Goal: Task Accomplishment & Management: Manage account settings

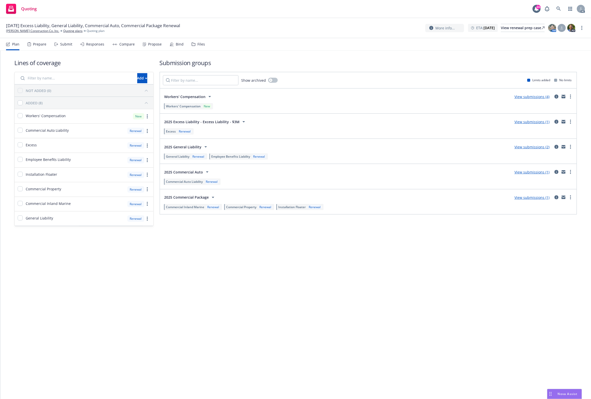
click at [190, 44] on div "Plan Prepare Submit Responses Compare Propose Bind Files" at bounding box center [105, 44] width 199 height 12
click at [198, 43] on div "Files" at bounding box center [201, 44] width 8 height 4
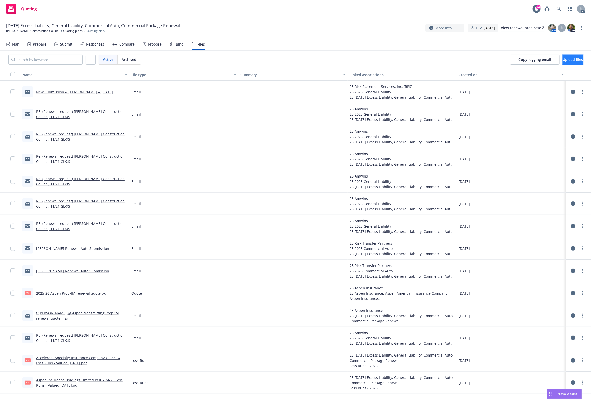
click at [472, 59] on span "Upload files" at bounding box center [572, 59] width 20 height 5
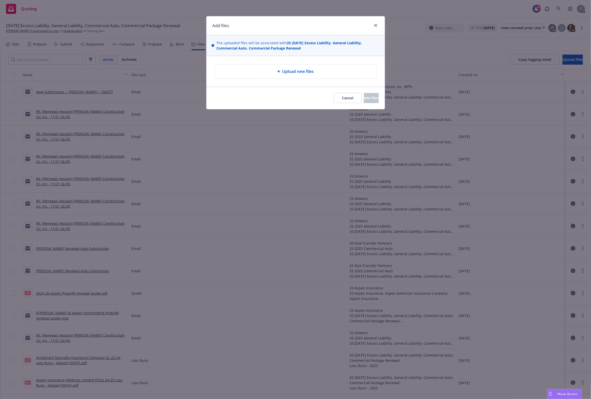
click at [262, 63] on div "Upload new files" at bounding box center [295, 71] width 178 height 31
click at [262, 68] on div "Upload new files" at bounding box center [296, 71] width 162 height 14
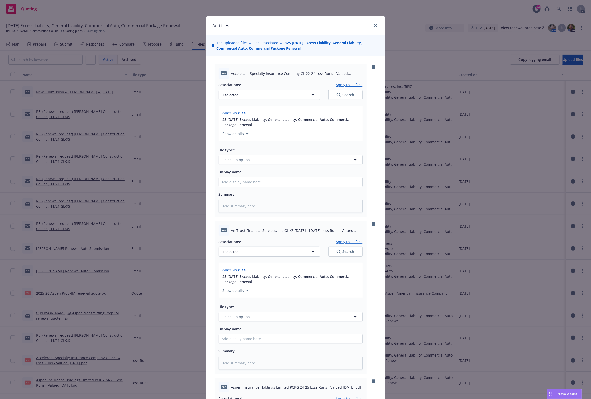
click at [238, 151] on div "File type*" at bounding box center [290, 150] width 144 height 6
click at [237, 160] on span "Select an option" at bounding box center [236, 159] width 27 height 5
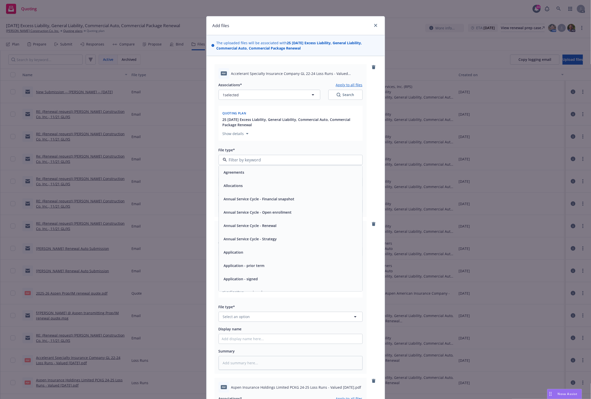
type input "`"
type textarea "x"
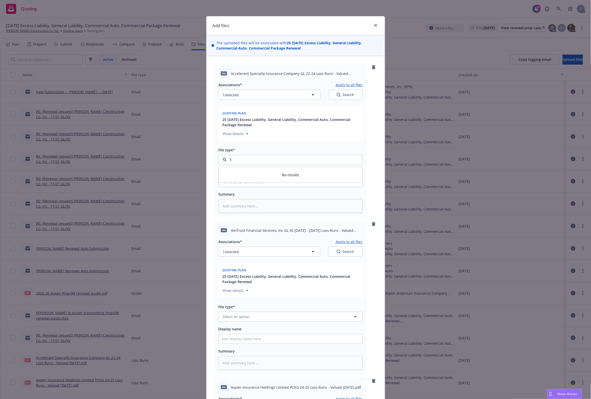
paste input "Loss Runs"
type input "Loss Runs"
drag, startPoint x: 244, startPoint y: 156, endPoint x: 226, endPoint y: 158, distance: 17.7
click at [230, 158] on div "Loss Runs" at bounding box center [290, 160] width 144 height 10
drag, startPoint x: 248, startPoint y: 159, endPoint x: 217, endPoint y: 161, distance: 31.8
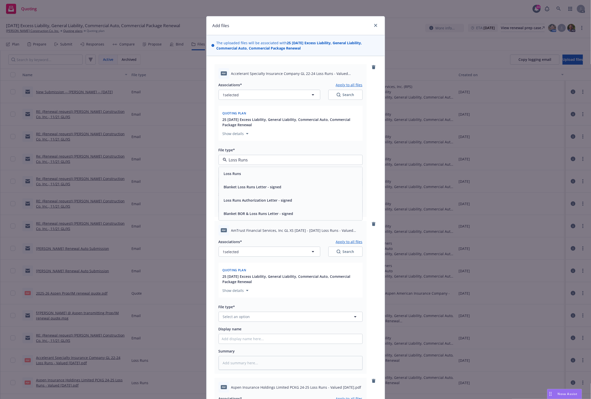
click at [218, 161] on div "Loss Runs" at bounding box center [290, 160] width 144 height 10
click at [238, 317] on span "Select an option" at bounding box center [236, 316] width 27 height 5
paste input "Loss Runs"
type input "Loss Runs"
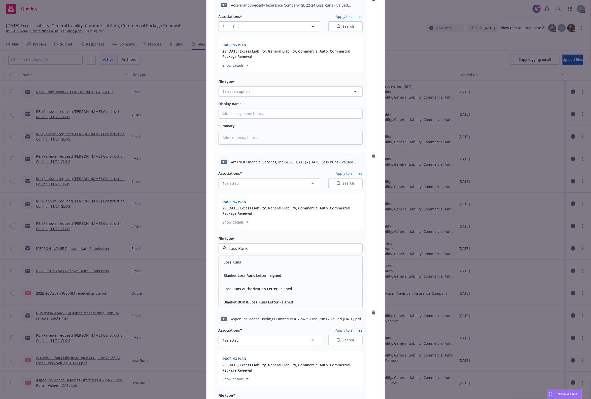
scroll to position [168, 0]
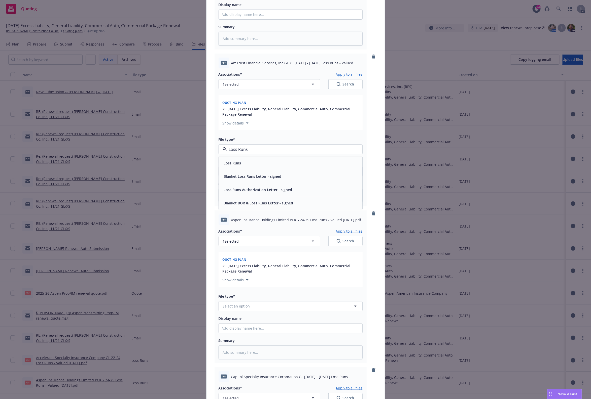
click at [232, 159] on div "Loss Runs" at bounding box center [290, 163] width 143 height 13
type textarea "x"
click at [236, 304] on span "Select an option" at bounding box center [236, 306] width 27 height 5
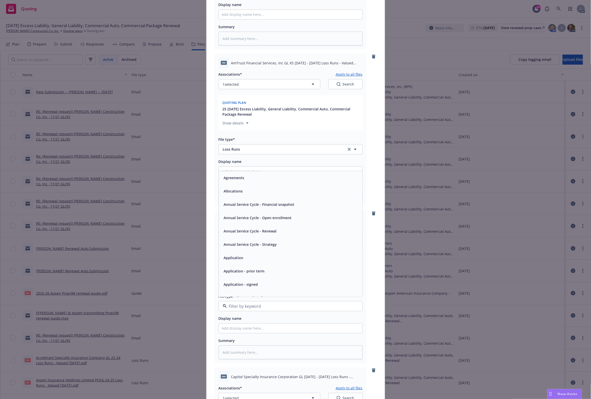
paste input "Loss Runs"
type input "Loss Runs"
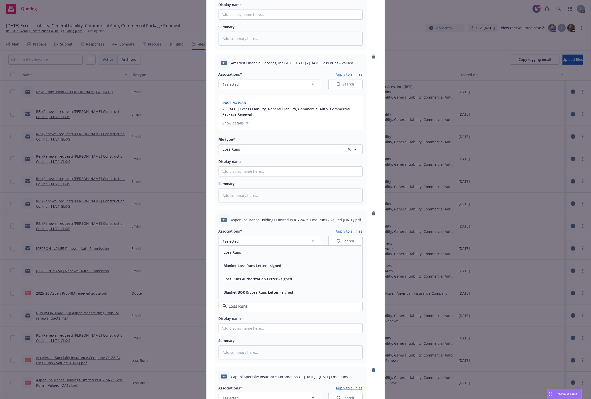
click at [231, 250] on span "Loss Runs" at bounding box center [232, 252] width 17 height 5
type textarea "x"
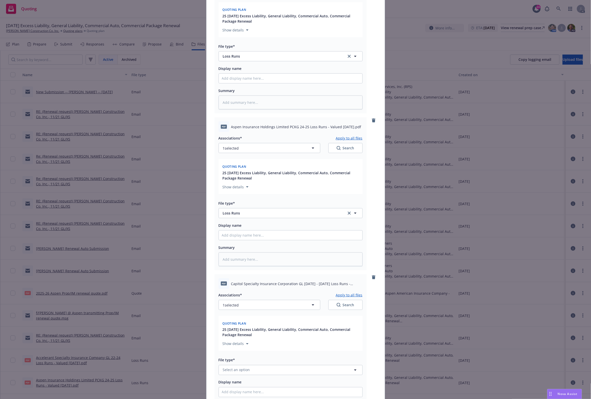
scroll to position [671, 0]
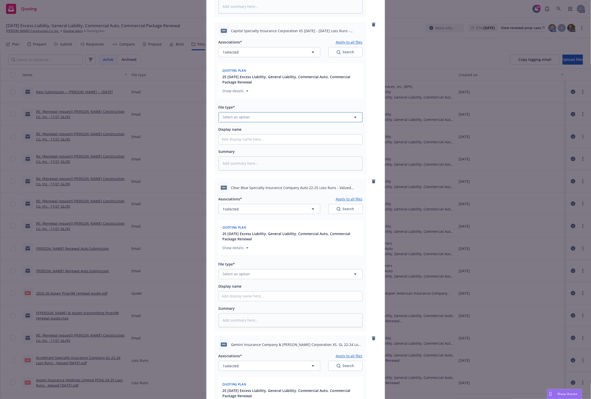
click at [255, 115] on button "Select an option" at bounding box center [290, 117] width 144 height 10
paste input "Loss Runs"
type input "Loss Runs"
click at [232, 136] on div "Loss Runs" at bounding box center [290, 130] width 143 height 13
type textarea "x"
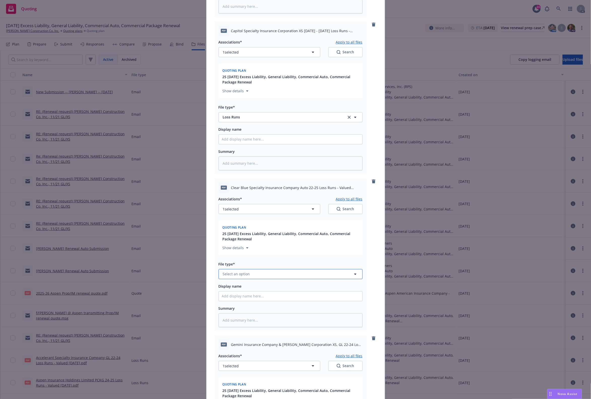
click at [224, 272] on span "Select an option" at bounding box center [236, 274] width 27 height 5
paste input "Loss Runs"
type input "Loss Runs"
click at [243, 222] on div "Loss Runs" at bounding box center [290, 220] width 137 height 7
type textarea "x"
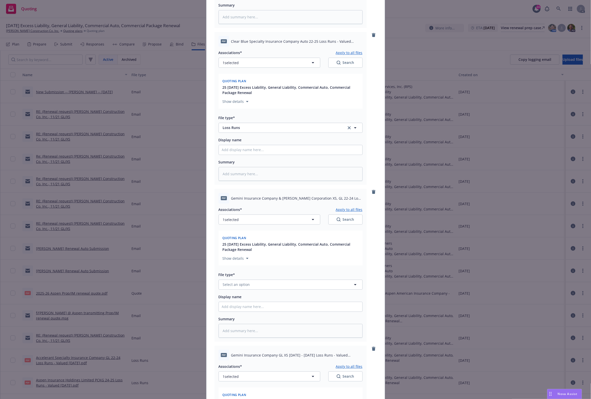
scroll to position [983, 0]
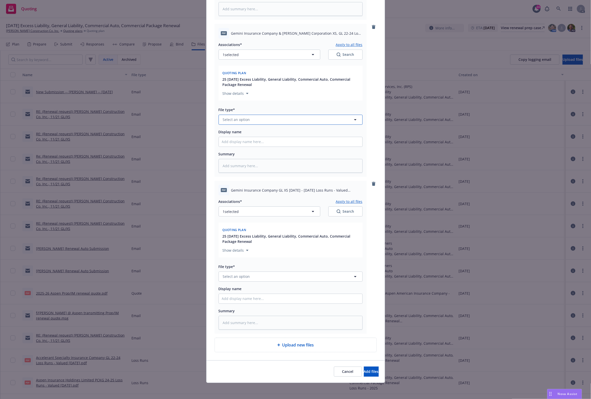
click at [236, 120] on span "Select an option" at bounding box center [236, 119] width 27 height 5
paste input "Loss Runs"
type input "Loss Runs"
click at [240, 130] on div "Loss Runs" at bounding box center [290, 133] width 137 height 7
type textarea "x"
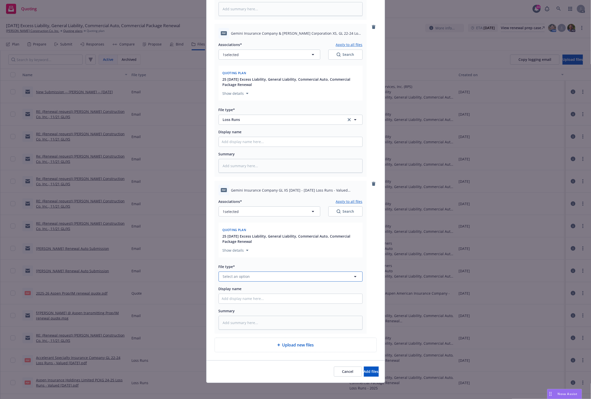
click at [241, 280] on button "Select an option" at bounding box center [290, 277] width 144 height 10
paste input "Loss Runs"
type input "Loss Runs"
click at [246, 224] on div "Loss Runs" at bounding box center [290, 222] width 137 height 7
click at [244, 213] on button "1 selected" at bounding box center [269, 212] width 102 height 10
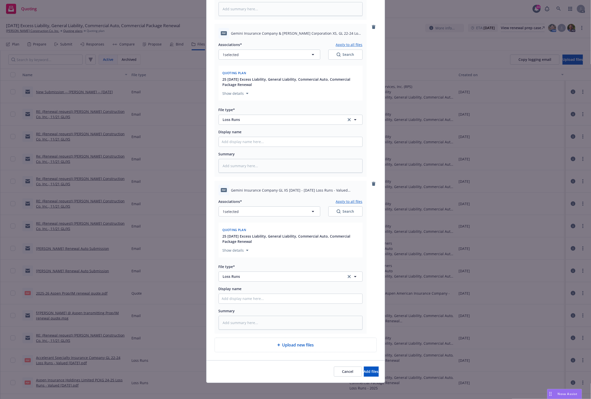
type textarea "x"
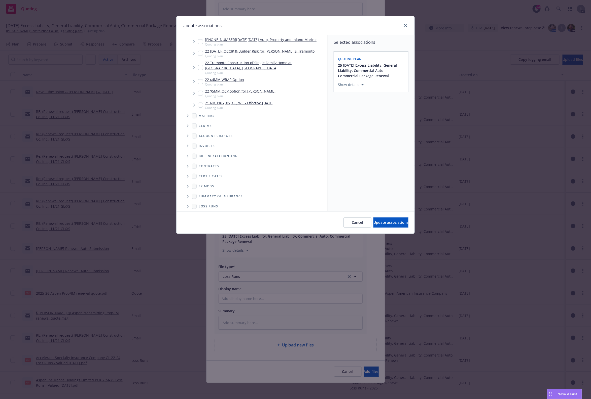
scroll to position [187, 0]
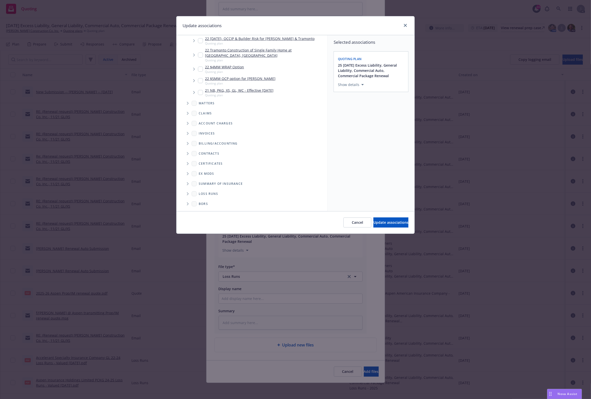
click at [189, 193] on span "Folder Tree Example" at bounding box center [187, 194] width 8 height 8
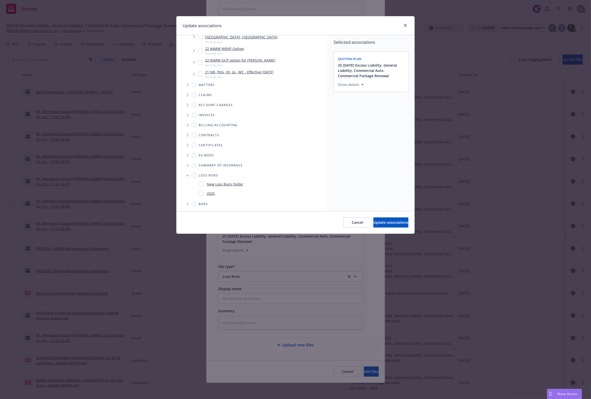
scroll to position [205, 0]
click at [210, 192] on link "2025" at bounding box center [211, 193] width 8 height 5
checkbox input "true"
click at [384, 221] on span "Update associations" at bounding box center [390, 222] width 35 height 5
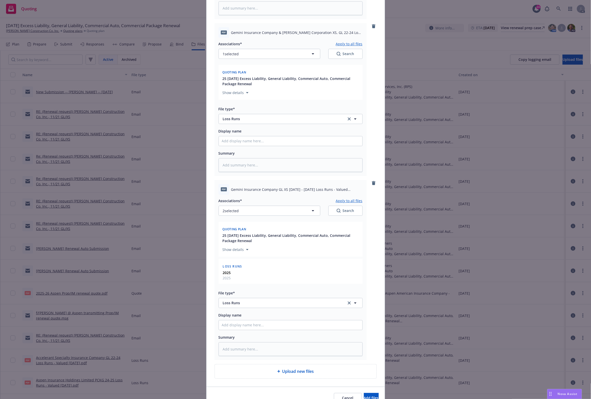
click at [355, 200] on button "Apply to all files" at bounding box center [349, 201] width 27 height 6
type textarea "x"
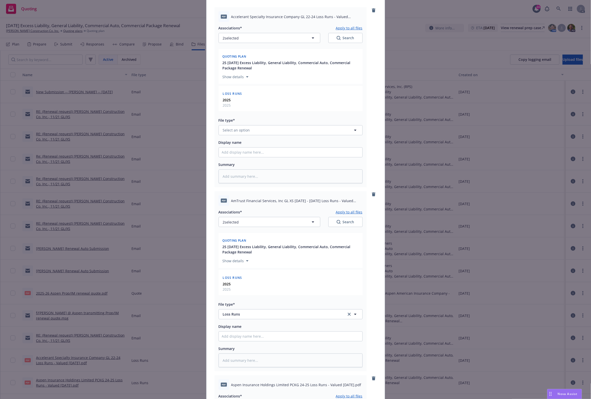
scroll to position [56, 0]
click at [256, 130] on button "Select an option" at bounding box center [290, 131] width 144 height 10
paste input "Loss Runs"
type input "Loss Runs"
click at [253, 149] on div "Loss Runs" at bounding box center [290, 144] width 143 height 13
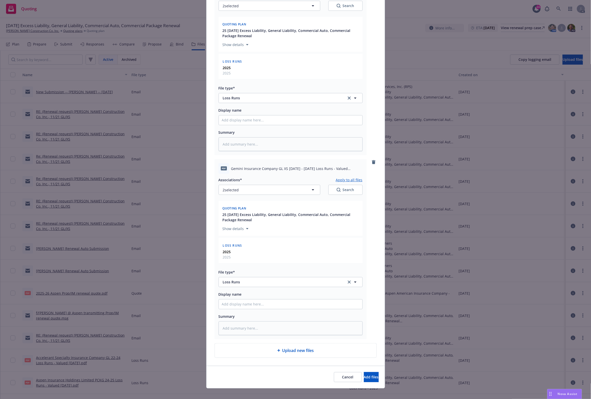
scroll to position [1201, 0]
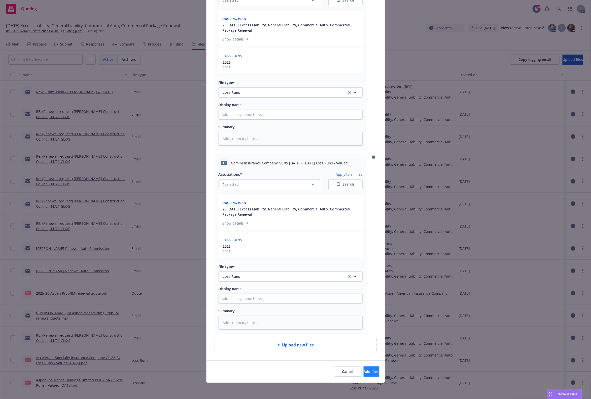
click at [364, 319] on button "Add files" at bounding box center [371, 372] width 15 height 10
click at [372, 319] on button "Add files" at bounding box center [371, 372] width 15 height 10
type textarea "x"
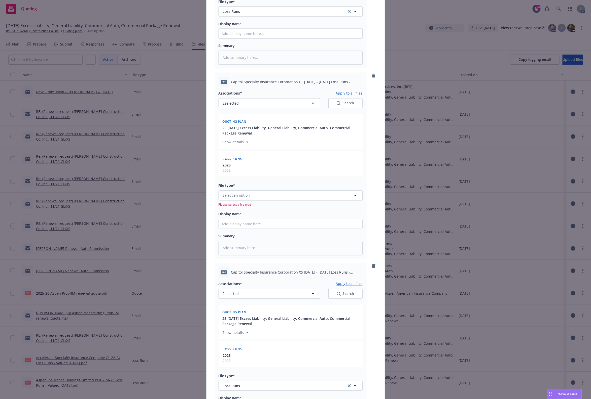
scroll to position [536, 0]
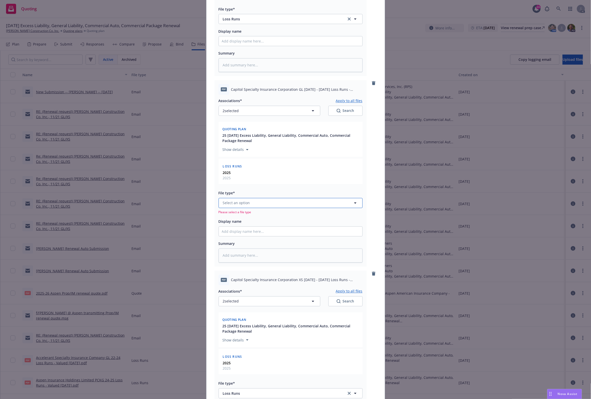
click at [259, 199] on button "Select an option" at bounding box center [290, 203] width 144 height 10
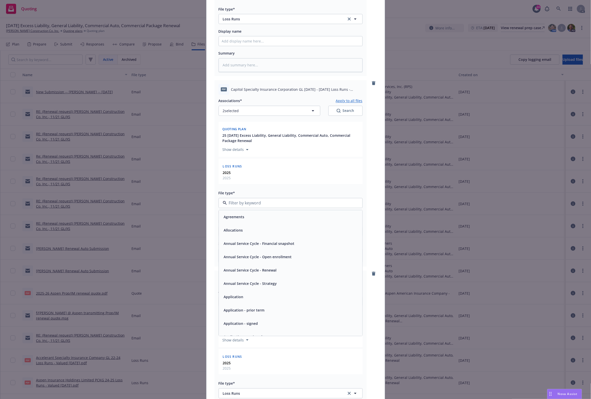
click at [242, 202] on input at bounding box center [289, 203] width 125 height 6
paste input "Loss Runs"
type input "Loss Runs"
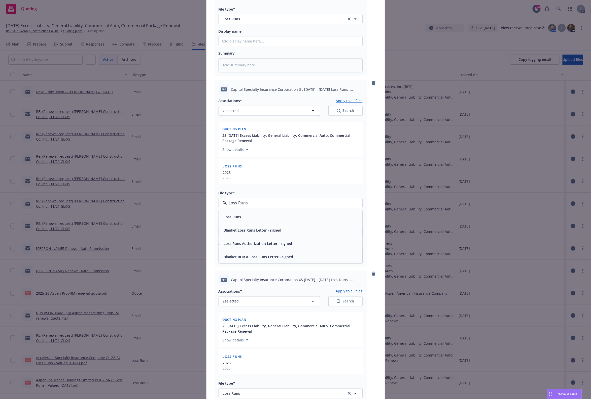
click at [242, 204] on input "Loss Runs" at bounding box center [289, 203] width 125 height 6
paste input "Loss Runs"
type input "Loss Runs"
click at [242, 204] on input "Loss Runs" at bounding box center [289, 203] width 125 height 6
paste input "Loss Runs"
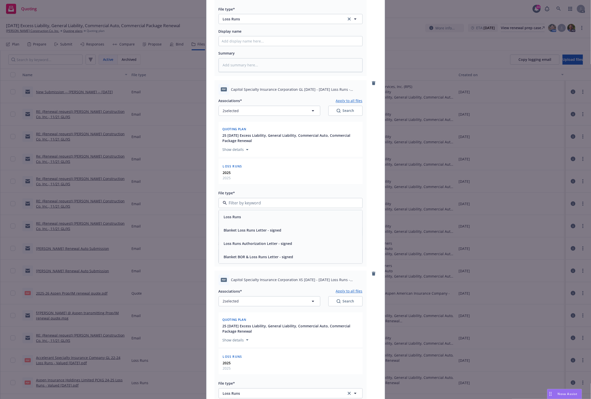
type input "Loss Runs"
click at [240, 218] on div "Loss Runs" at bounding box center [290, 216] width 137 height 7
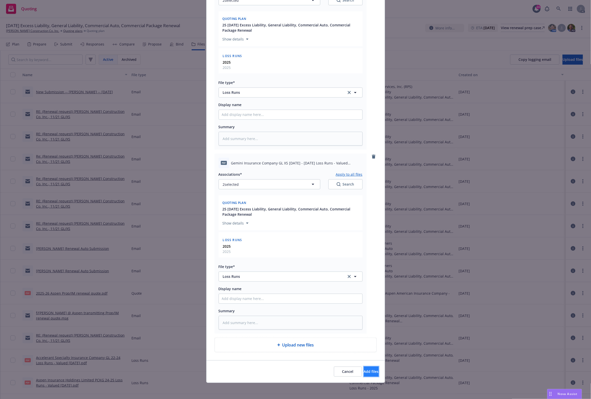
click at [364, 319] on span "Add files" at bounding box center [371, 371] width 15 height 5
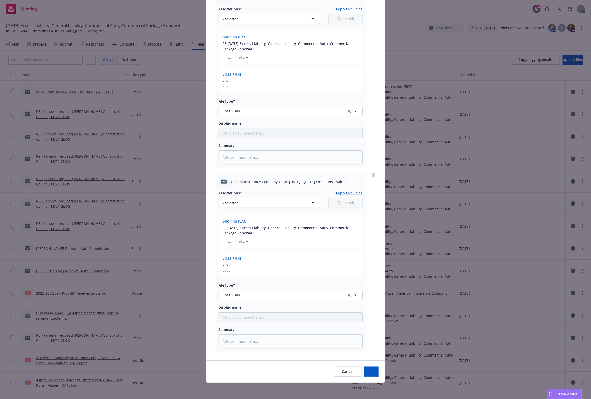
scroll to position [1183, 0]
type textarea "x"
